Goal: Information Seeking & Learning: Learn about a topic

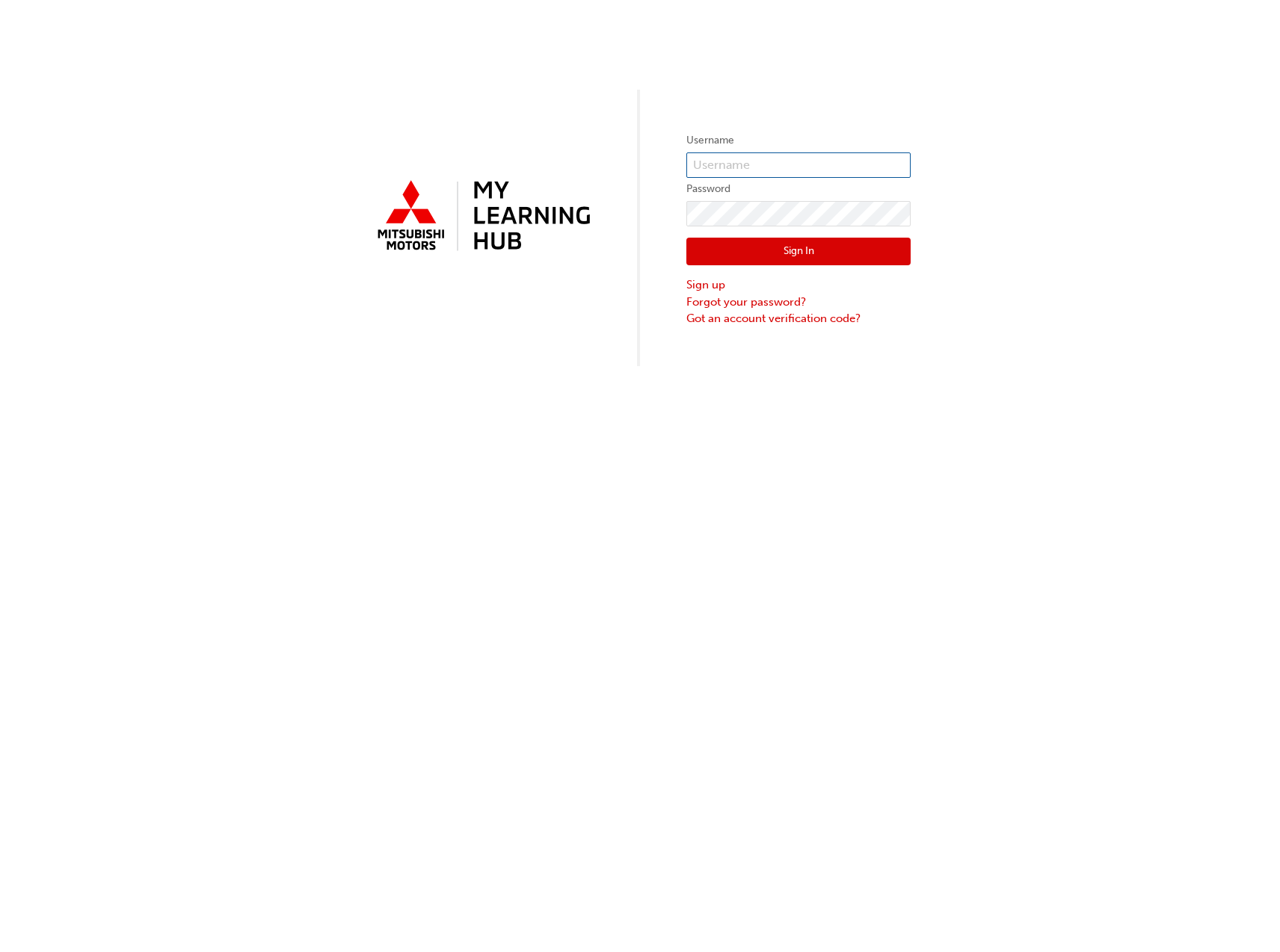
type input "0005924939"
click at [850, 252] on button "Sign In" at bounding box center [798, 251] width 224 height 28
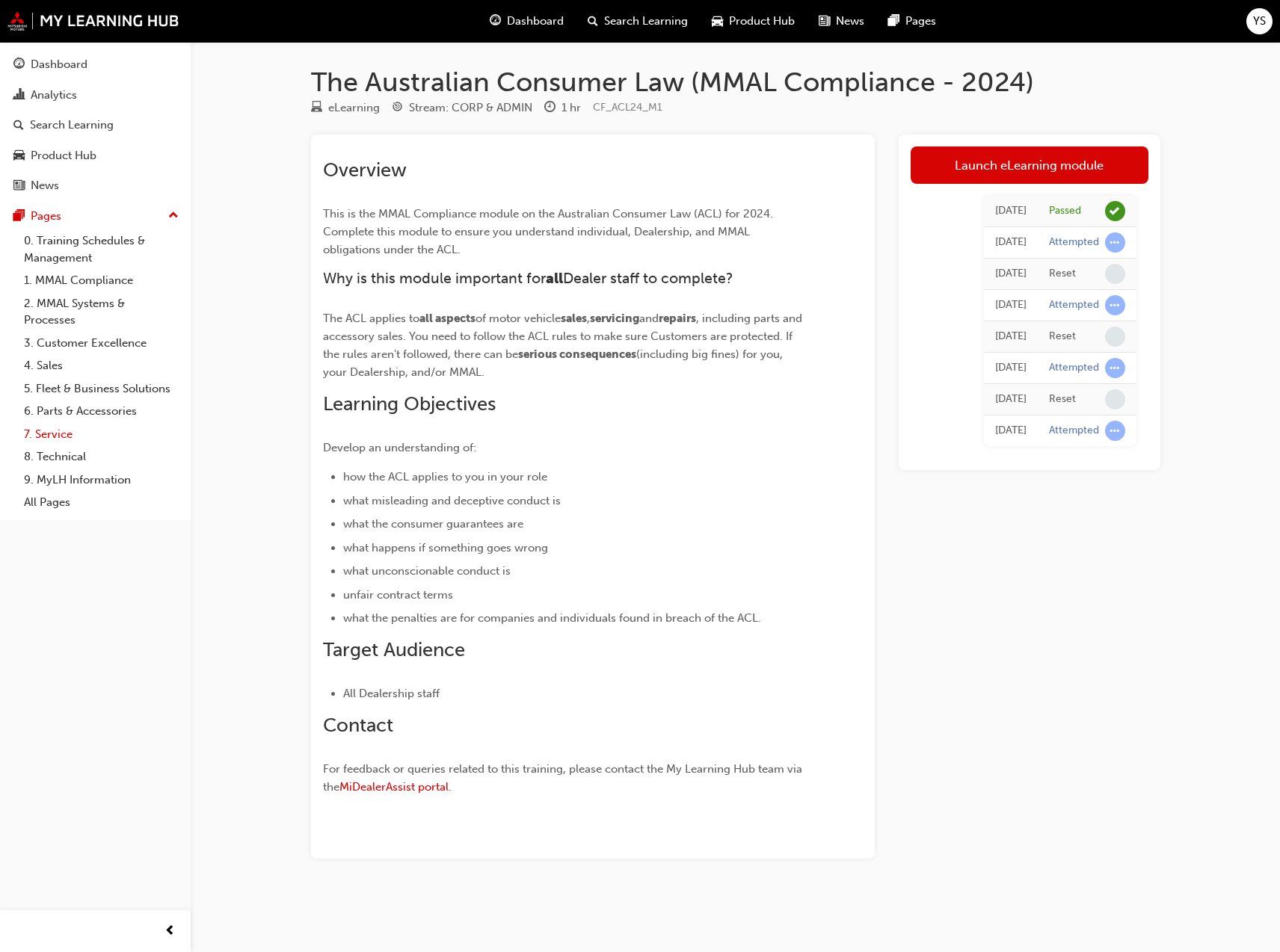
click at [51, 439] on link "7. Service" at bounding box center [102, 434] width 167 height 23
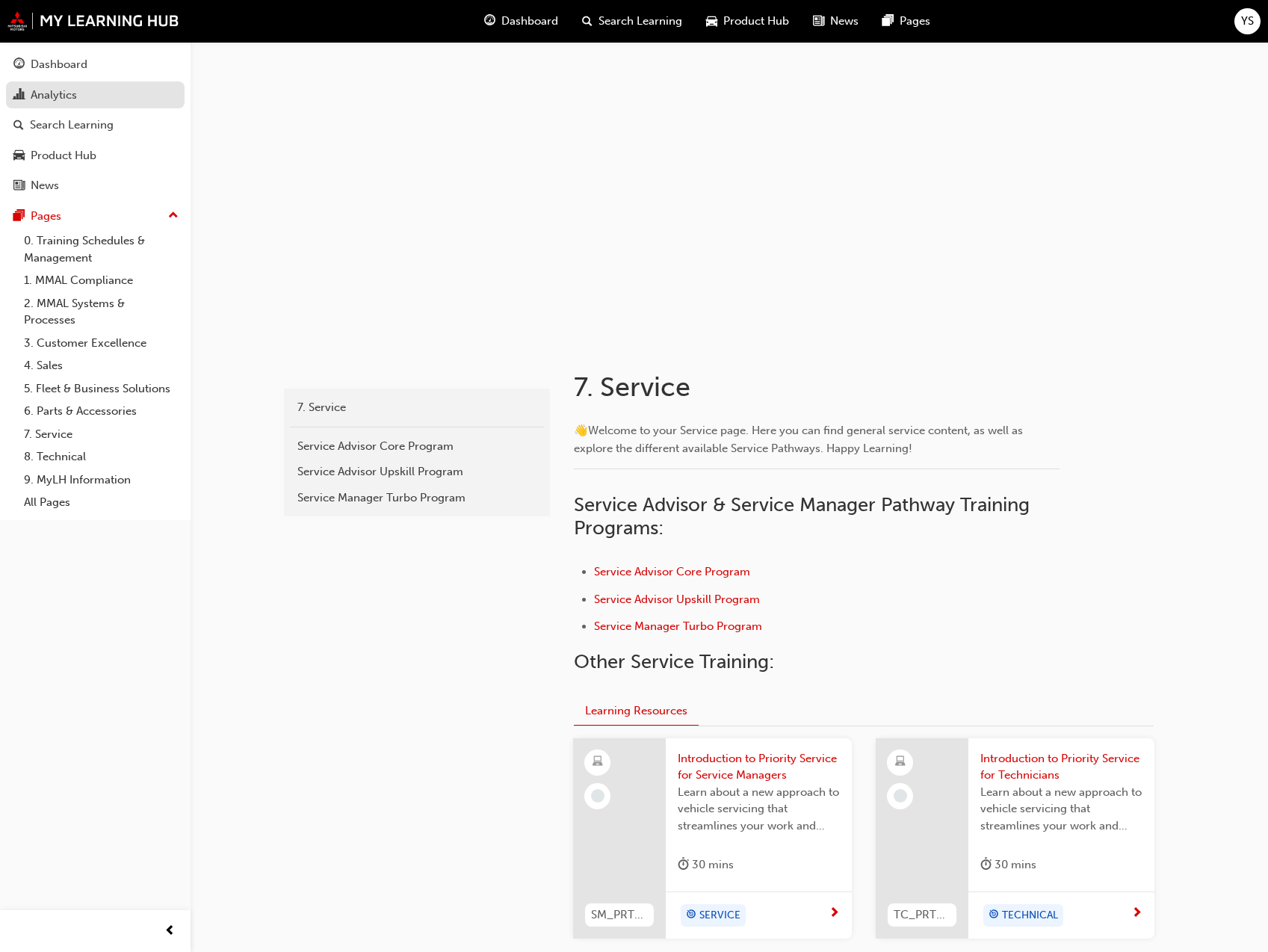
click at [72, 100] on div "Analytics" at bounding box center [53, 95] width 46 height 17
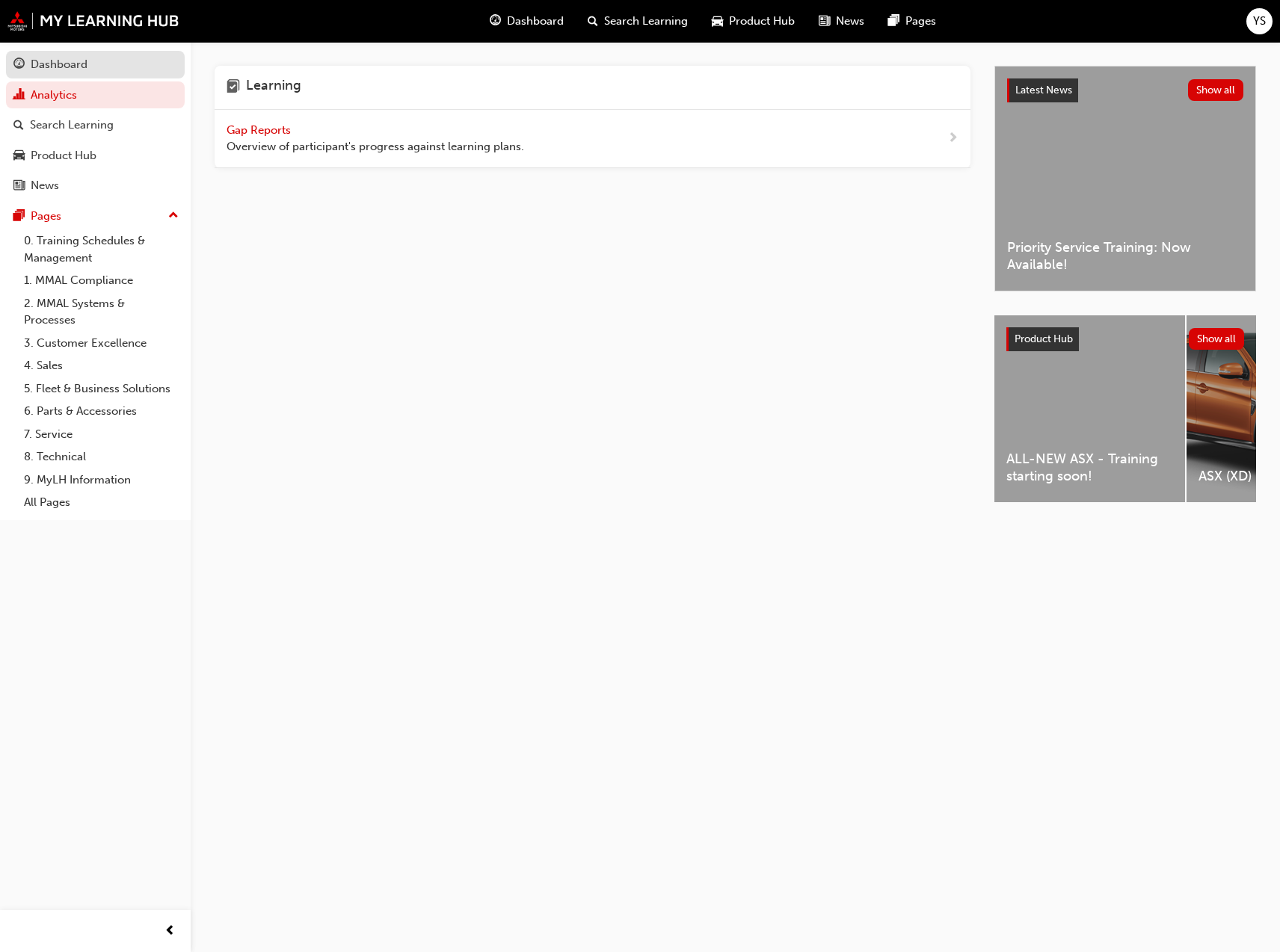
click at [89, 69] on div "Dashboard" at bounding box center [96, 64] width 164 height 19
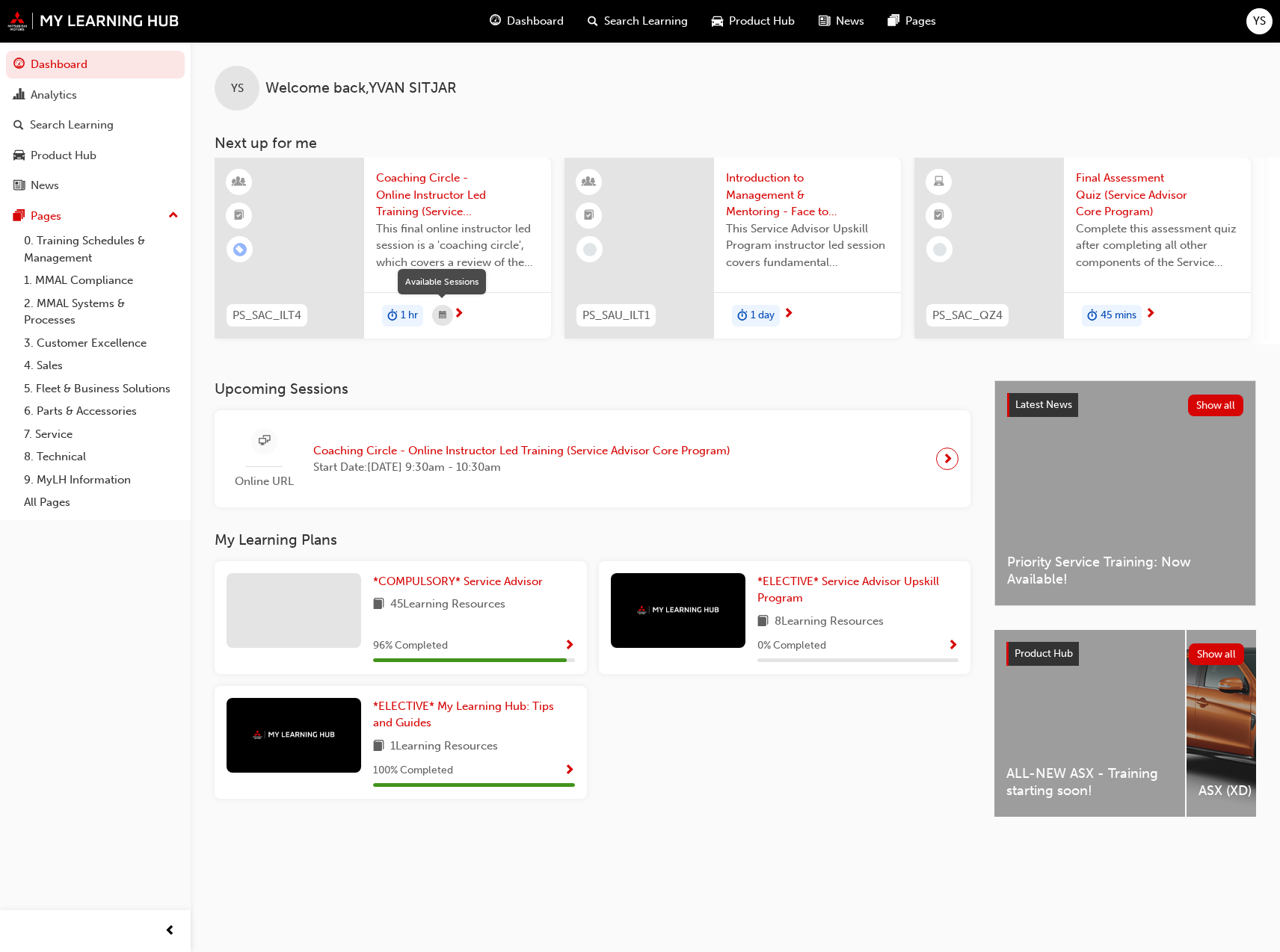
click at [442, 320] on span "calendar-icon" at bounding box center [443, 315] width 8 height 19
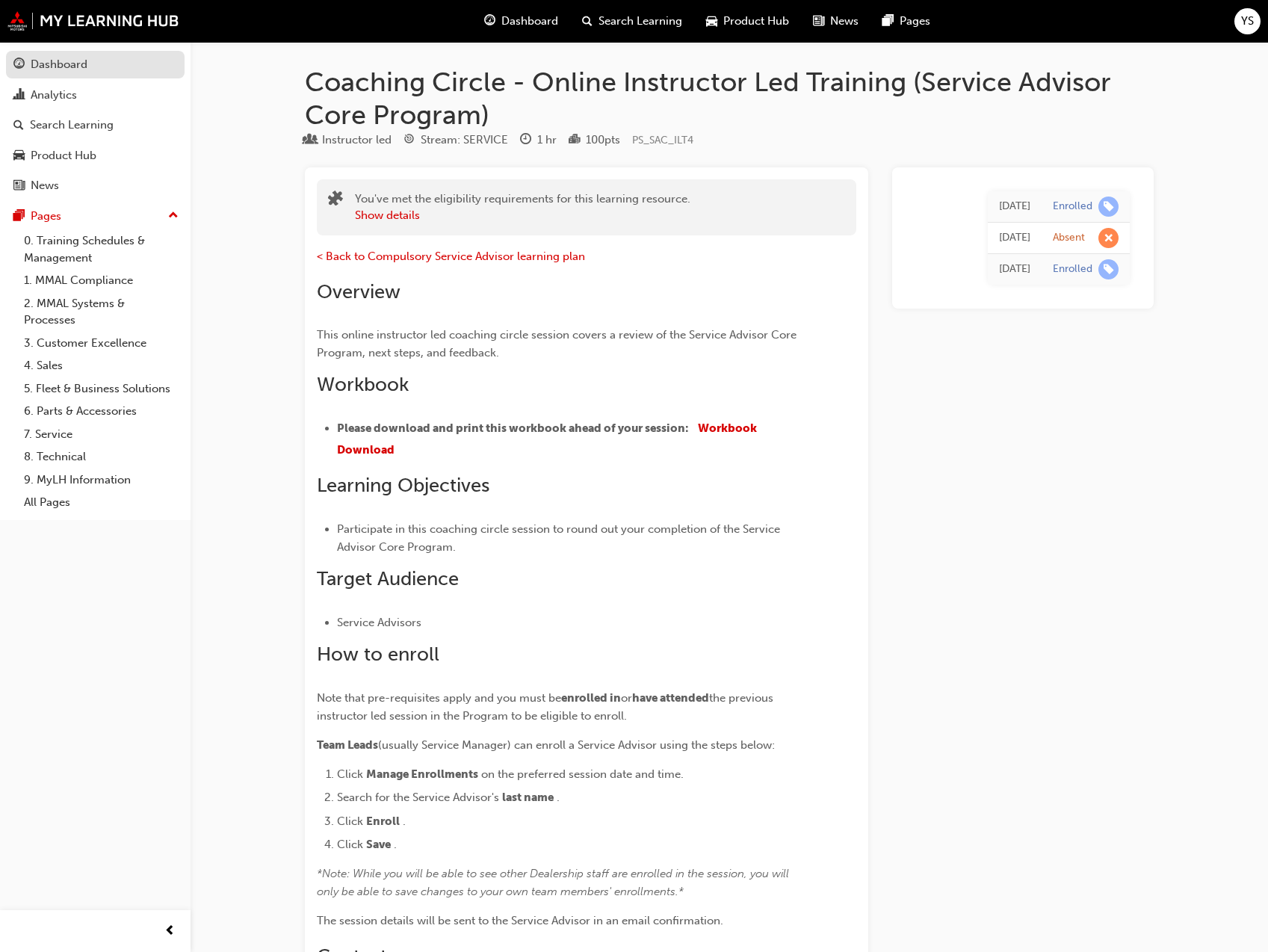
click at [95, 64] on div "Dashboard" at bounding box center [95, 64] width 164 height 19
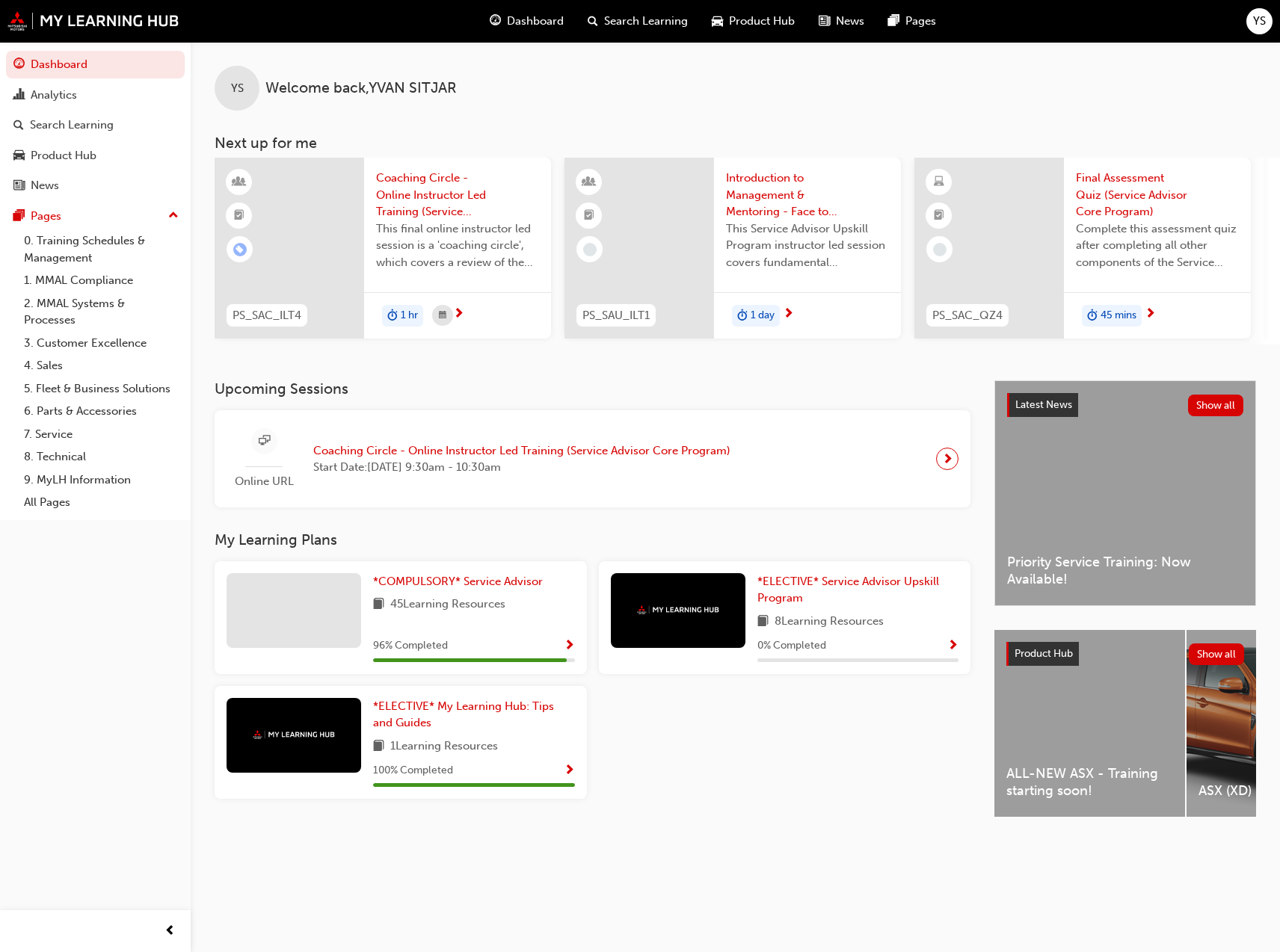
click at [1165, 449] on div "Latest News Show all Priority Service Training: Now Available!" at bounding box center [1125, 493] width 260 height 224
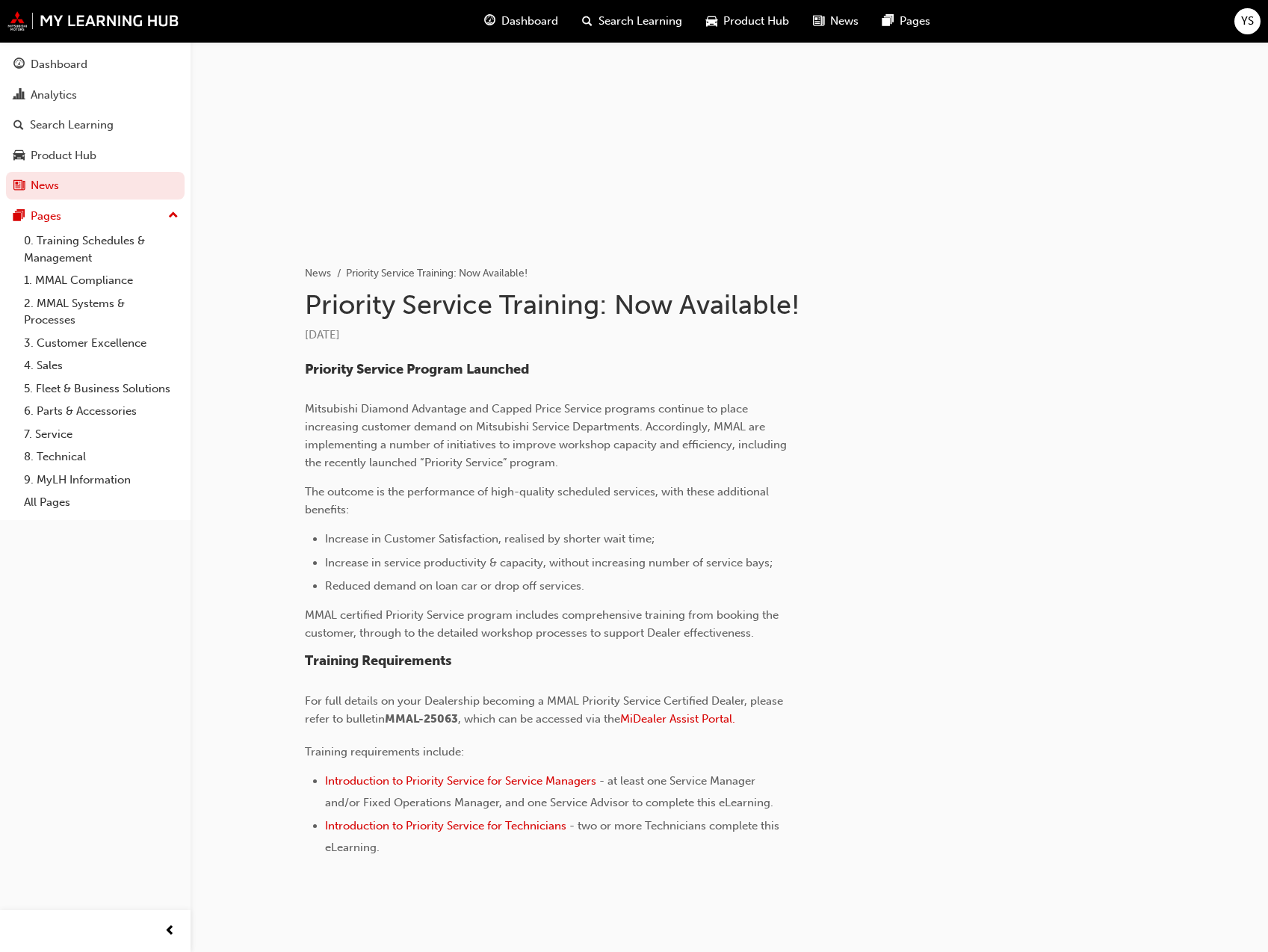
scroll to position [125, 0]
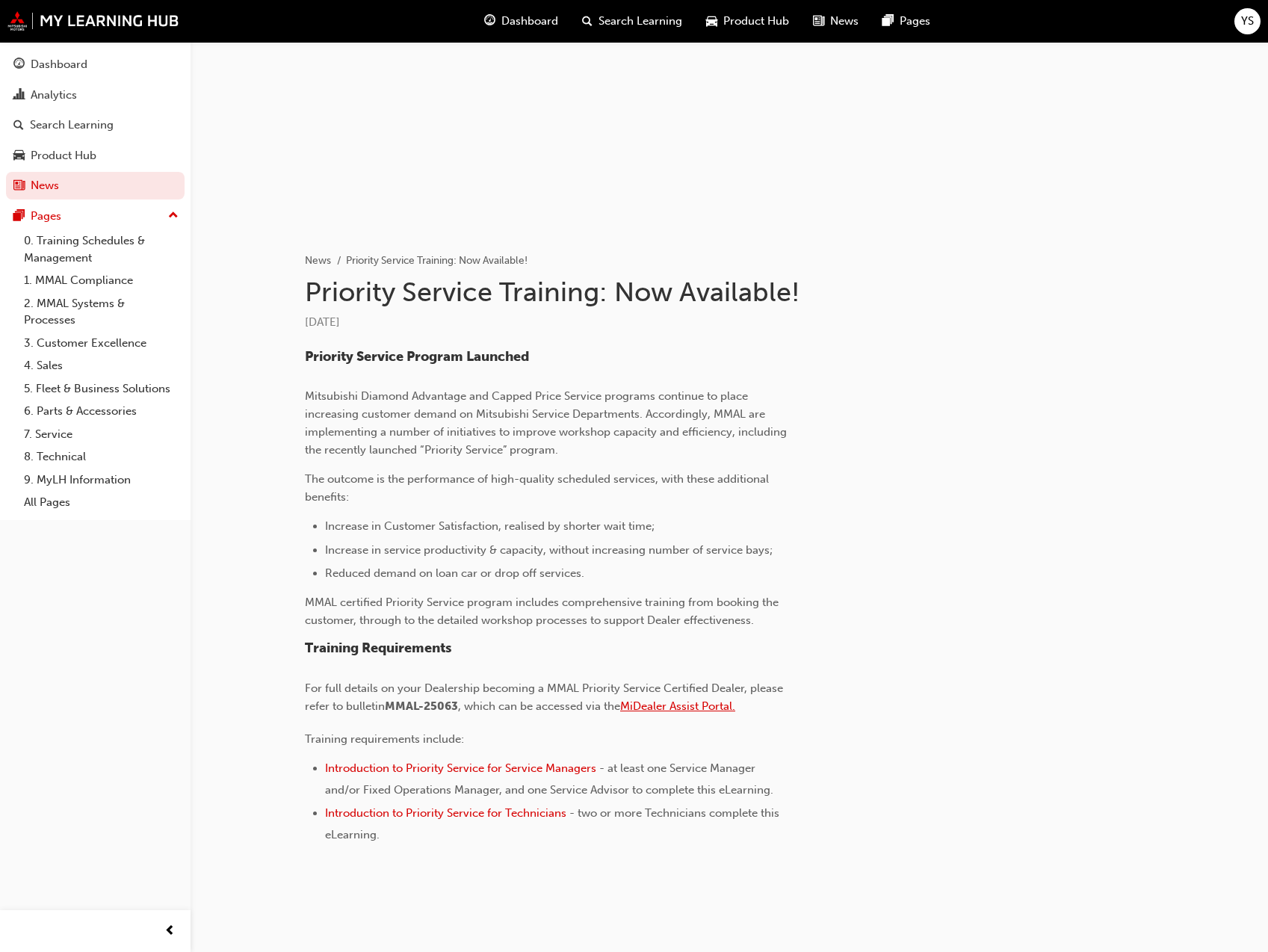
click at [709, 709] on span "MiDealer Assist Portal." at bounding box center [678, 706] width 115 height 14
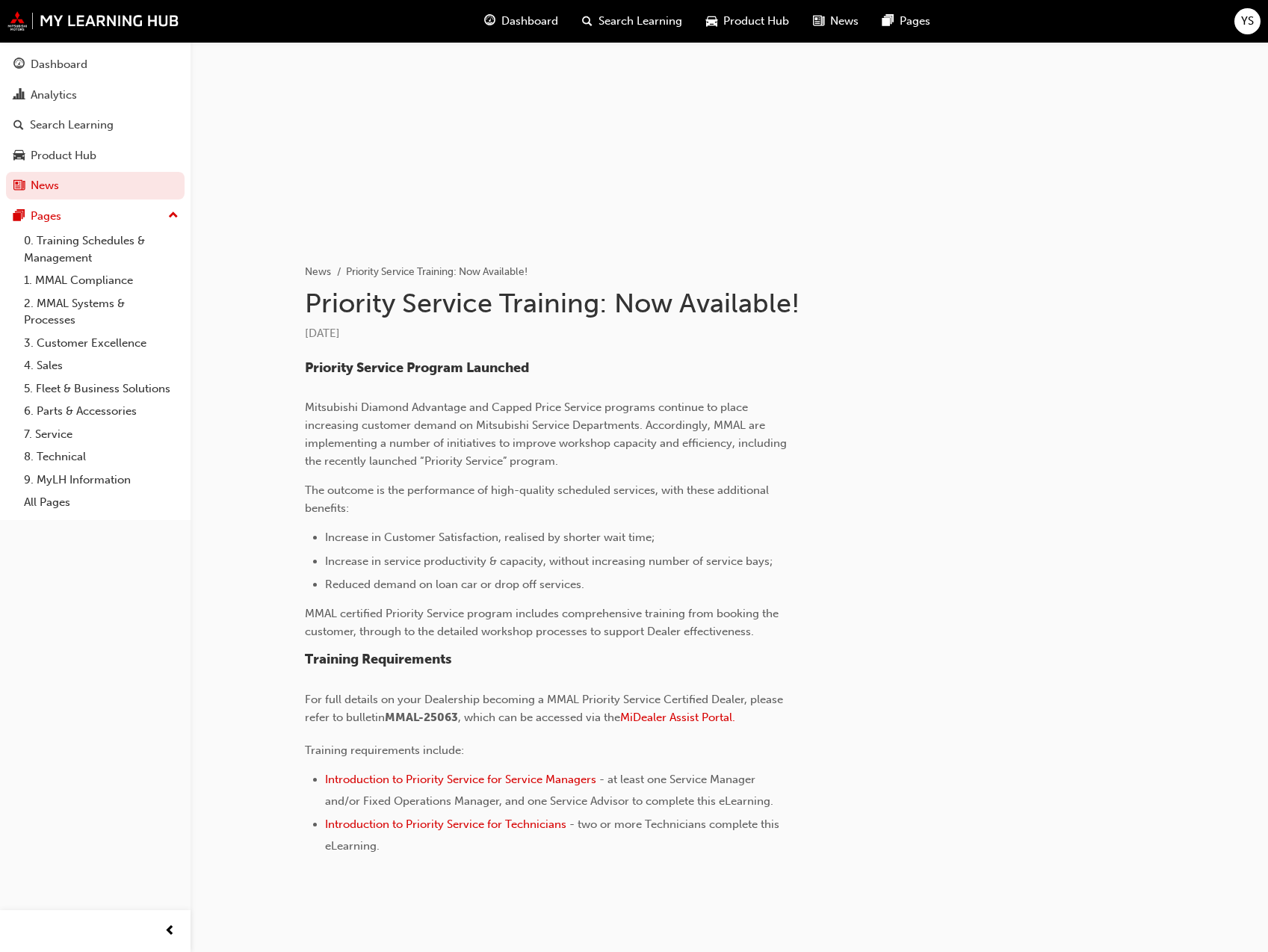
scroll to position [125, 0]
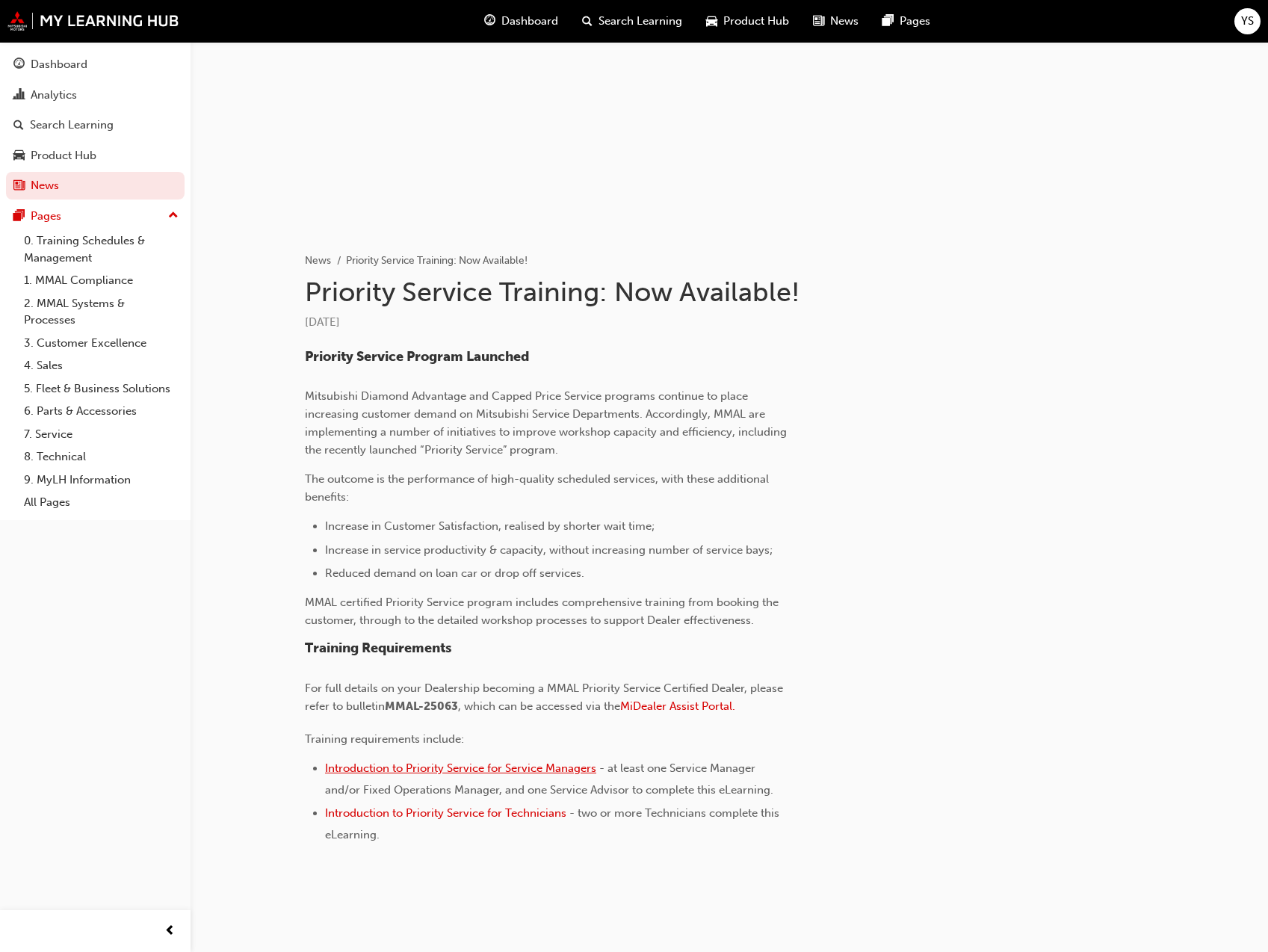
click at [548, 766] on span "Introduction to Priority Service for Service Managers" at bounding box center [461, 769] width 271 height 14
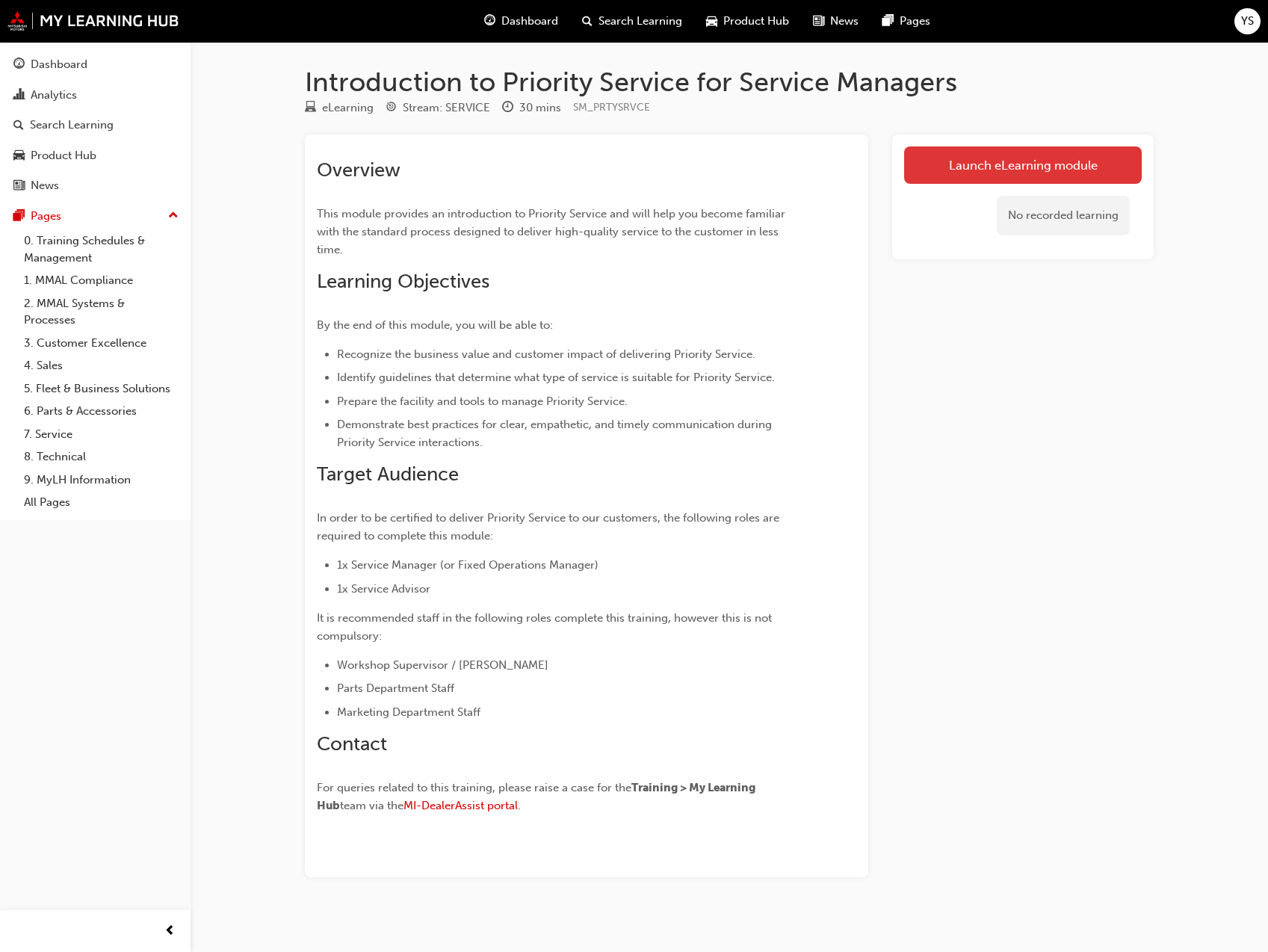
click at [964, 180] on link "Launch eLearning module" at bounding box center [1022, 164] width 237 height 37
